Goal: Check status: Check status

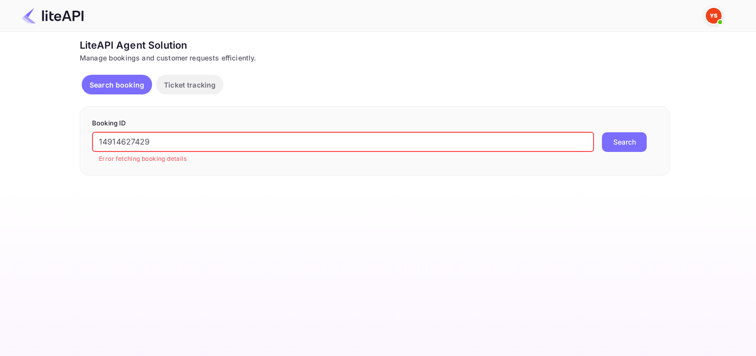
drag, startPoint x: 153, startPoint y: 147, endPoint x: 61, endPoint y: 146, distance: 92.5
click at [61, 146] on div "Ticket Affiliate URL [URL][DOMAIN_NAME] Business partner name Nuitee Travel Cus…" at bounding box center [375, 107] width 726 height 138
paste input "9132008"
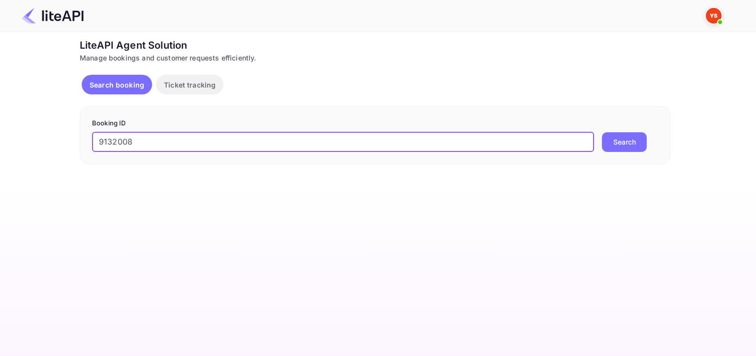
type input "9132008"
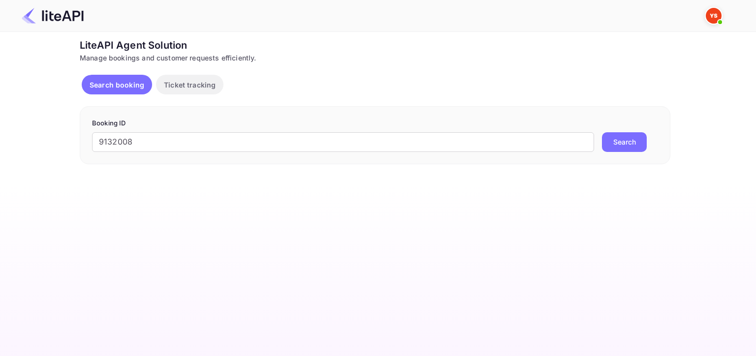
click at [624, 144] on button "Search" at bounding box center [624, 142] width 45 height 20
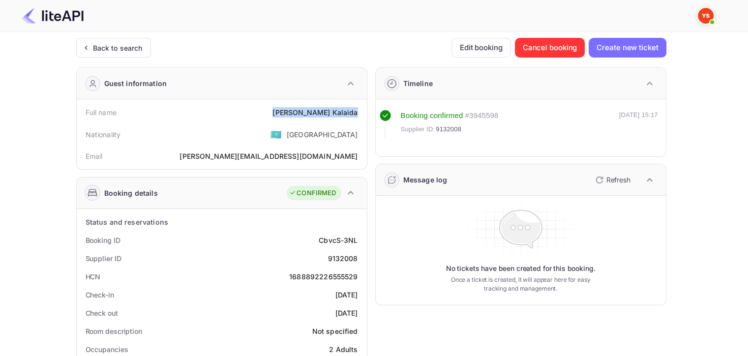
drag, startPoint x: 323, startPoint y: 115, endPoint x: 362, endPoint y: 114, distance: 38.9
click at [362, 114] on div "Full name [PERSON_NAME]" at bounding box center [222, 112] width 282 height 18
copy div "[PERSON_NAME]"
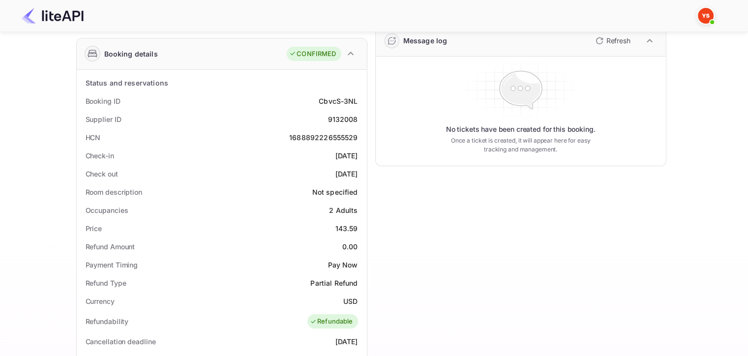
scroll to position [148, 0]
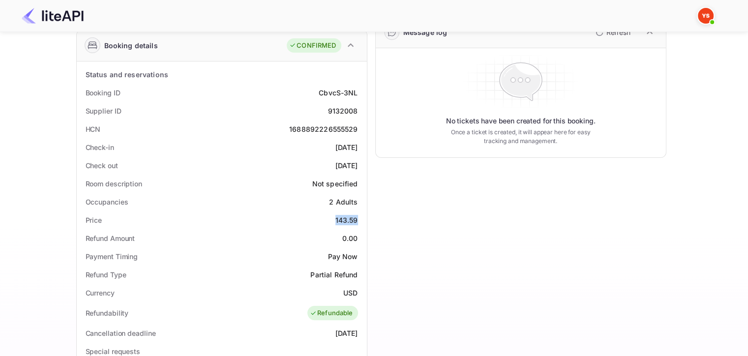
drag, startPoint x: 334, startPoint y: 216, endPoint x: 363, endPoint y: 218, distance: 29.1
click at [363, 218] on div "Status and reservations Booking ID CbvcS-3NL Supplier ID 9132008 HCN 1688892226…" at bounding box center [222, 332] width 290 height 542
copy div "143.59"
